Goal: Entertainment & Leisure: Consume media (video, audio)

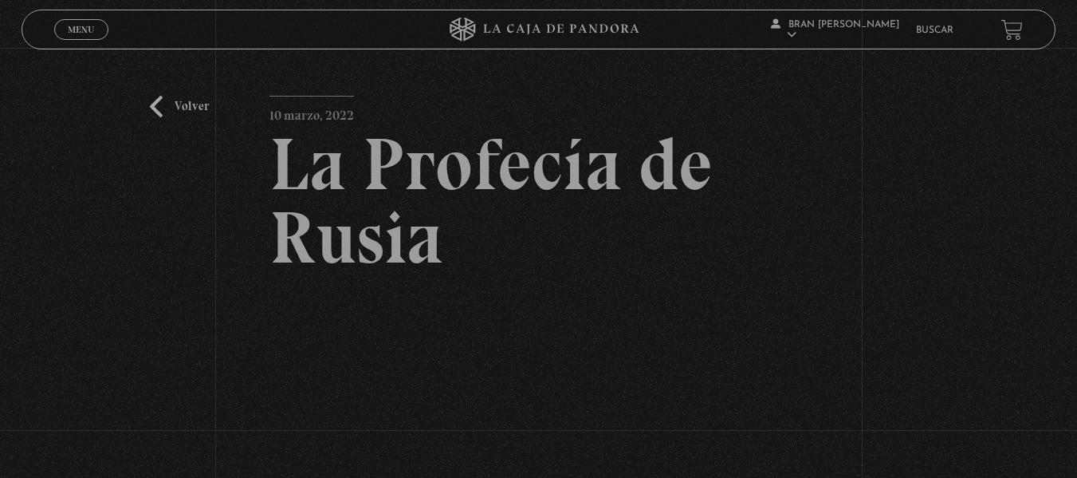
scroll to position [276, 0]
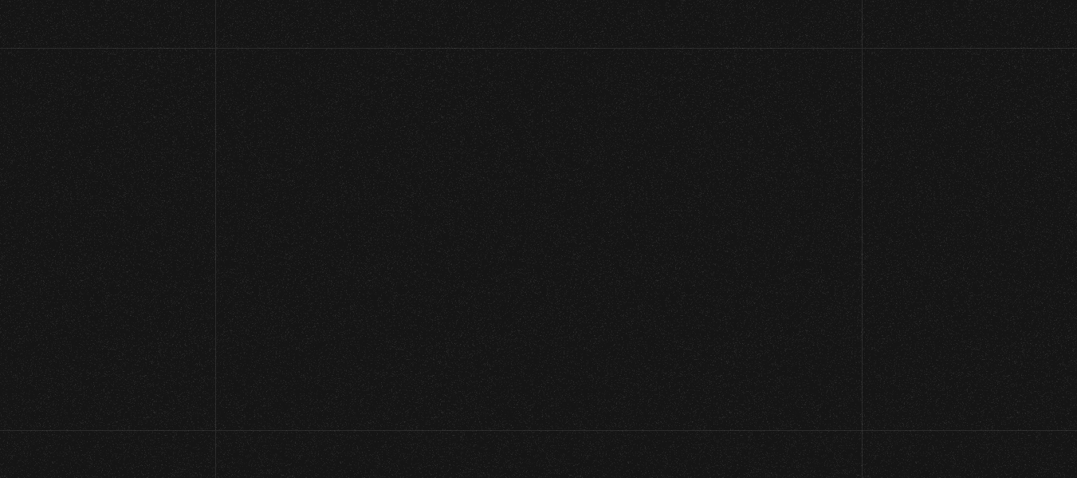
scroll to position [283, 0]
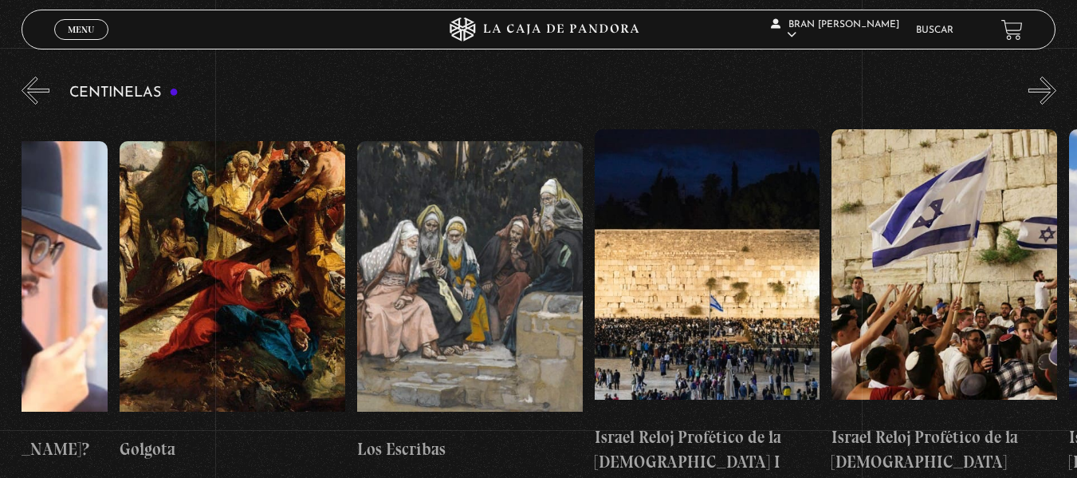
scroll to position [0, 26449]
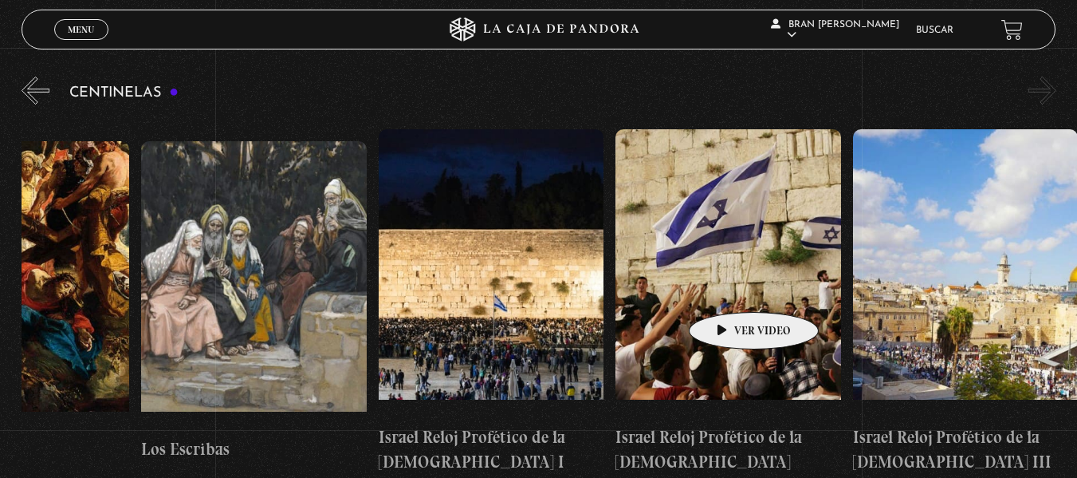
click at [729, 288] on figure at bounding box center [728, 272] width 226 height 287
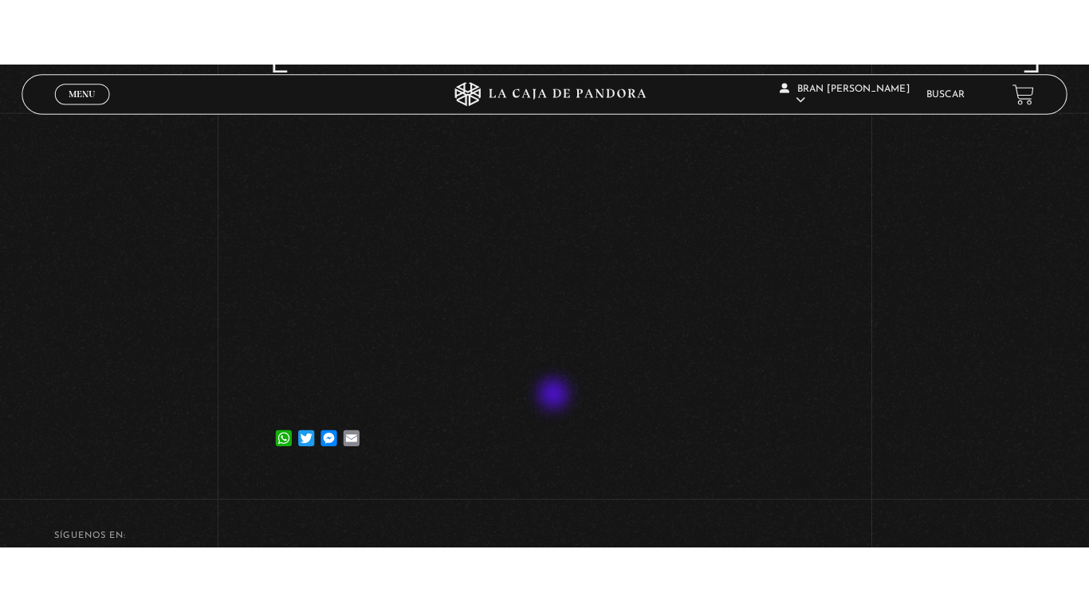
scroll to position [350, 0]
